Goal: Navigation & Orientation: Find specific page/section

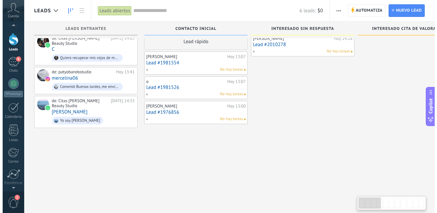
scroll to position [11, 0]
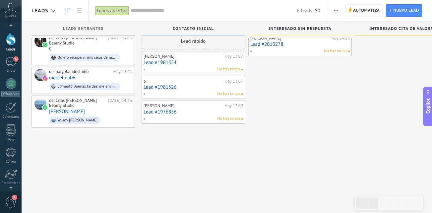
click at [12, 199] on span "2" at bounding box center [14, 197] width 5 height 5
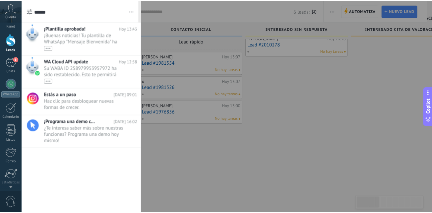
scroll to position [0, 0]
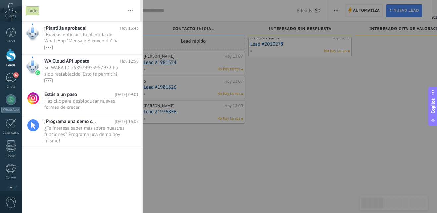
click at [206, 148] on div at bounding box center [218, 106] width 437 height 213
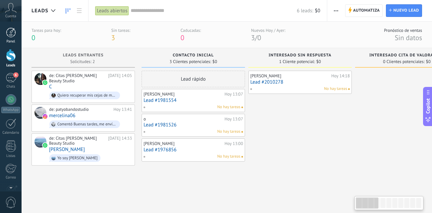
click at [7, 34] on div at bounding box center [11, 33] width 10 height 10
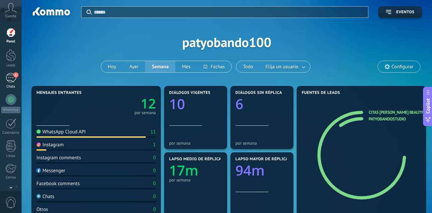
click at [14, 83] on link "6 Chats" at bounding box center [11, 81] width 22 height 16
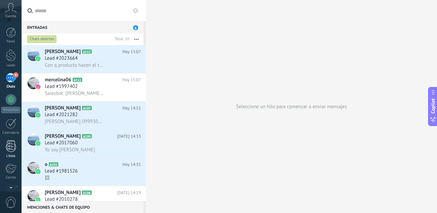
click at [15, 146] on div at bounding box center [11, 146] width 10 height 12
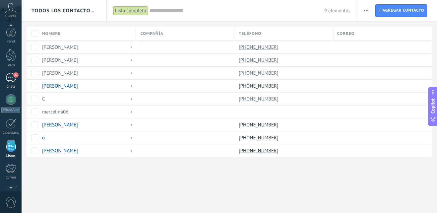
scroll to position [41, 0]
